Goal: Information Seeking & Learning: Check status

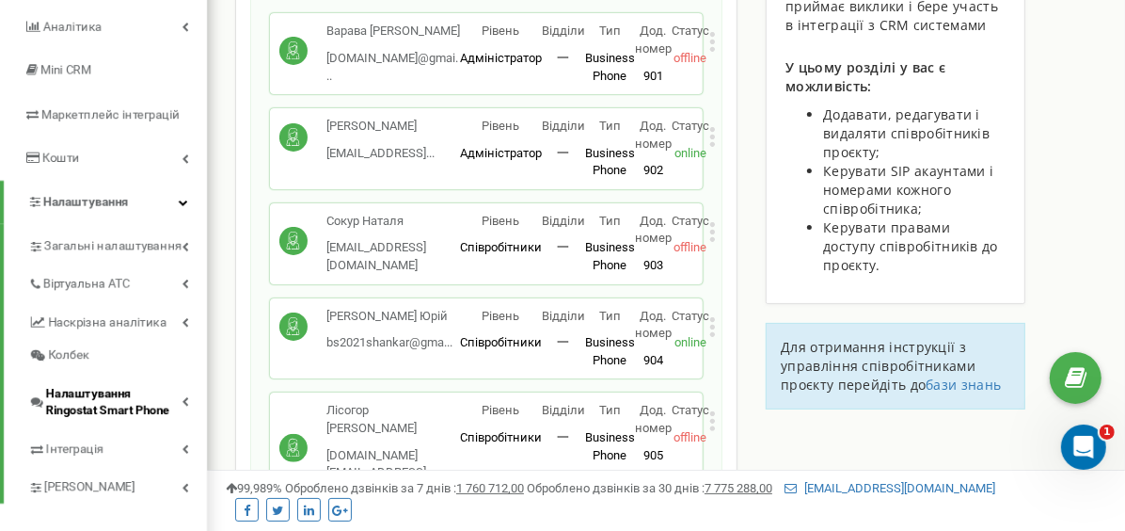
scroll to position [281, 0]
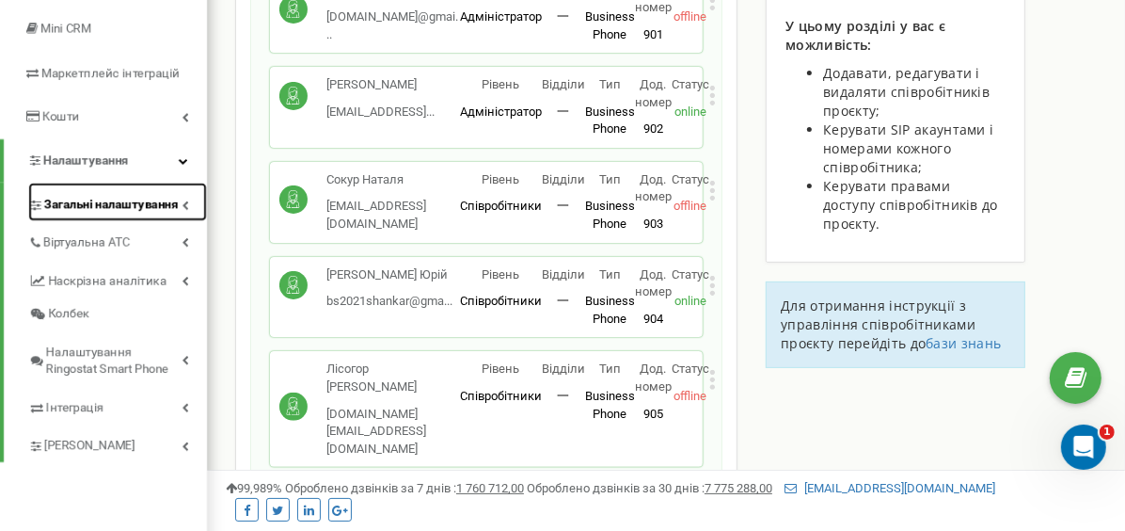
click at [123, 209] on span "Загальні налаштування" at bounding box center [111, 205] width 134 height 18
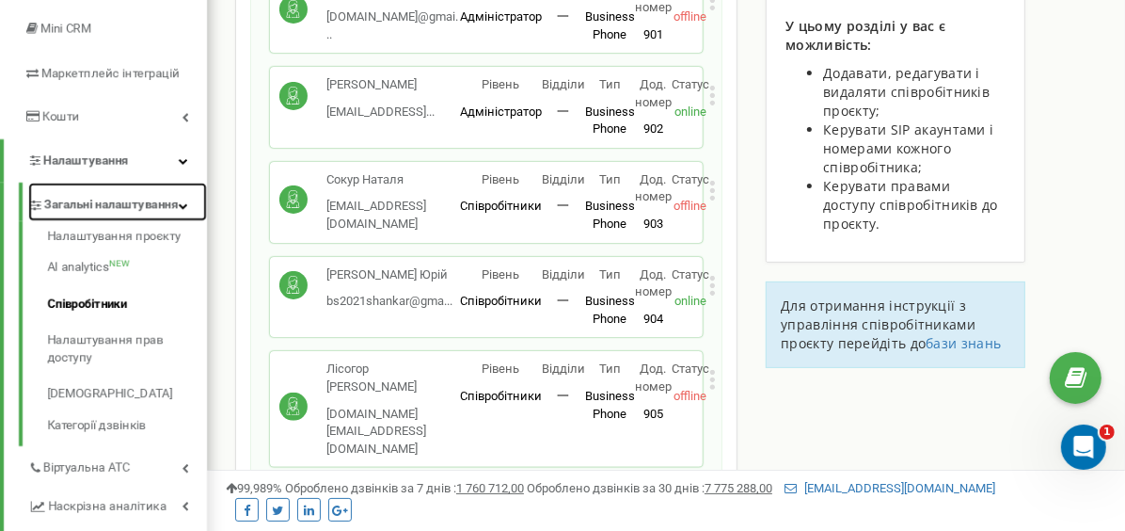
scroll to position [94, 0]
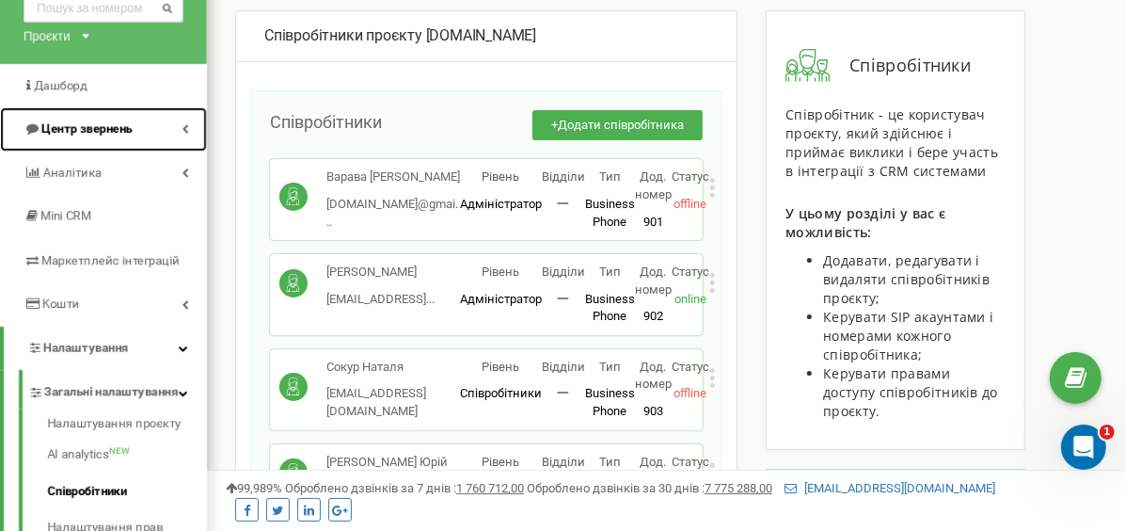
click at [91, 121] on span "Центр звернень" at bounding box center [86, 128] width 91 height 14
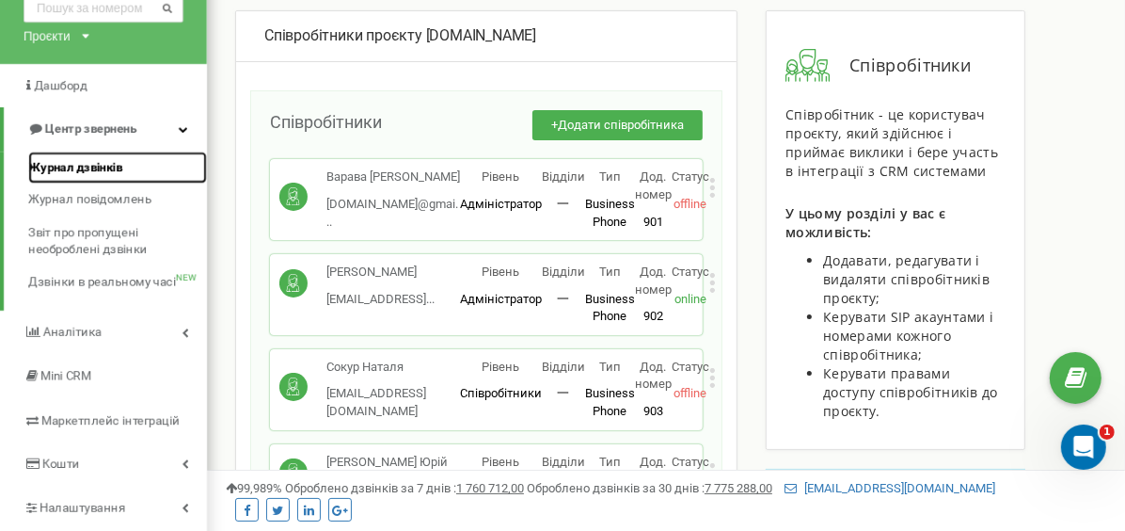
click at [91, 168] on span "Журнал дзвінків" at bounding box center [75, 168] width 94 height 18
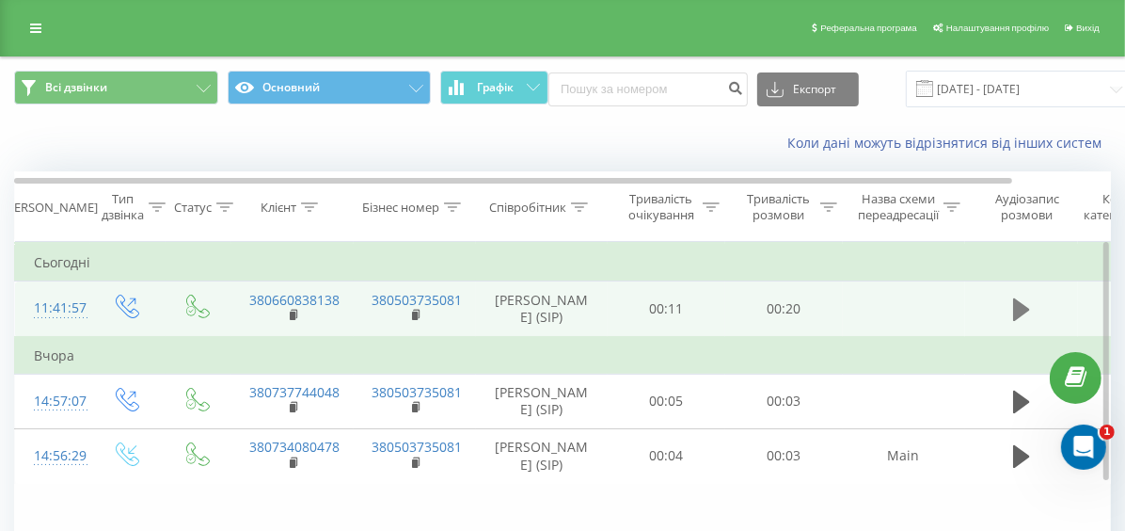
click at [1014, 304] on icon at bounding box center [1022, 309] width 17 height 23
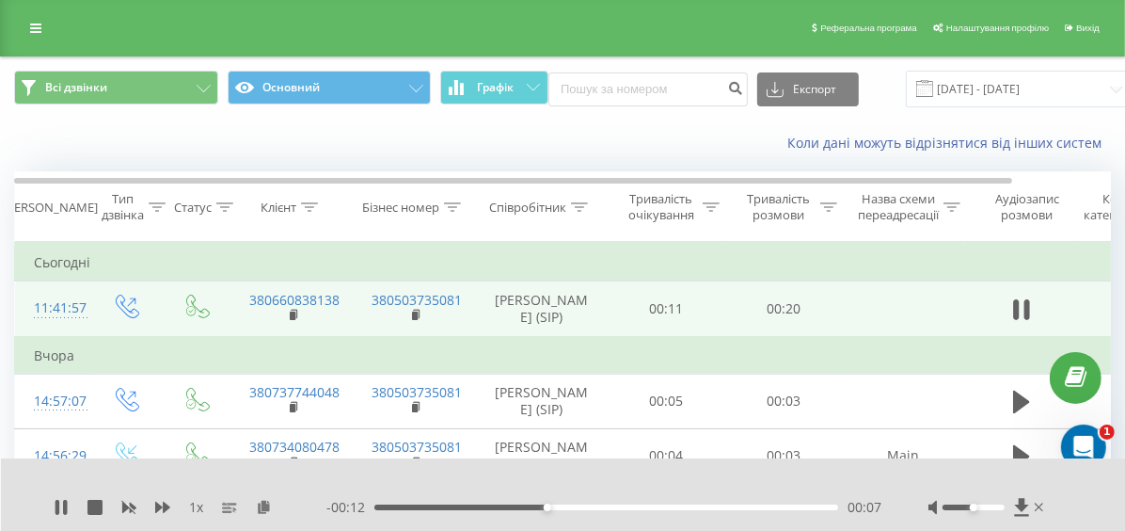
scroll to position [94, 0]
